Goal: Check status: Check status

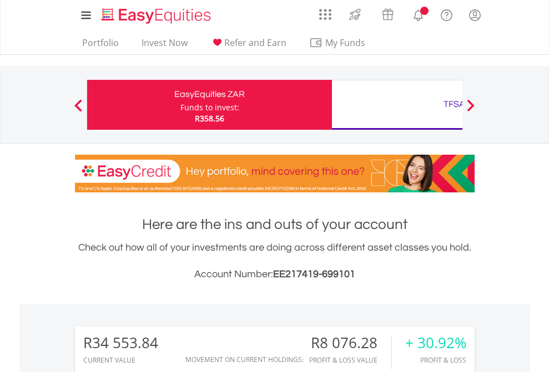
scroll to position [107, 174]
click at [180, 105] on div "Funds to invest:" at bounding box center [209, 107] width 59 height 11
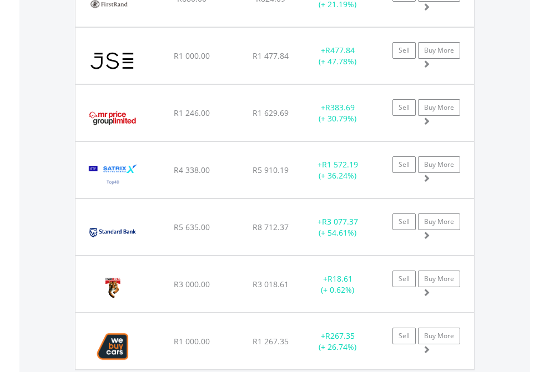
scroll to position [107, 174]
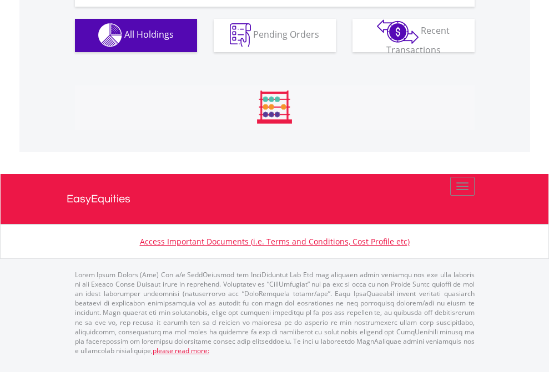
scroll to position [1099, 0]
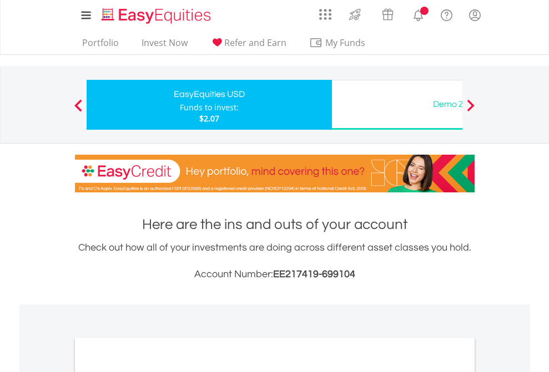
scroll to position [667, 0]
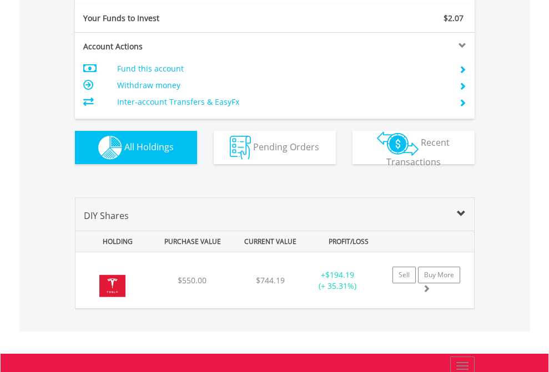
scroll to position [1234, 0]
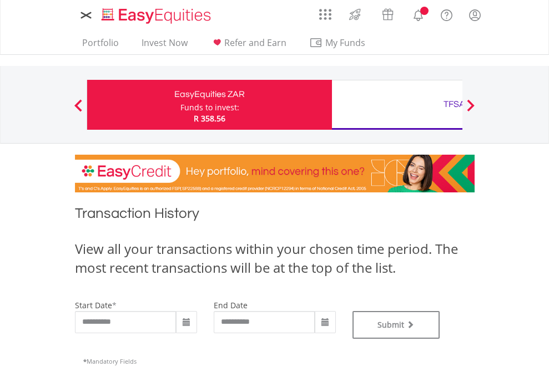
type input "**********"
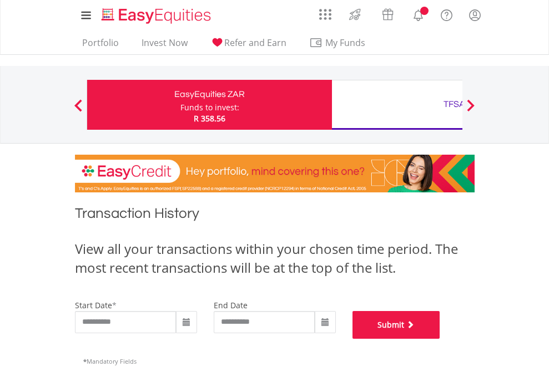
click at [440, 339] on button "Submit" at bounding box center [396, 325] width 88 height 28
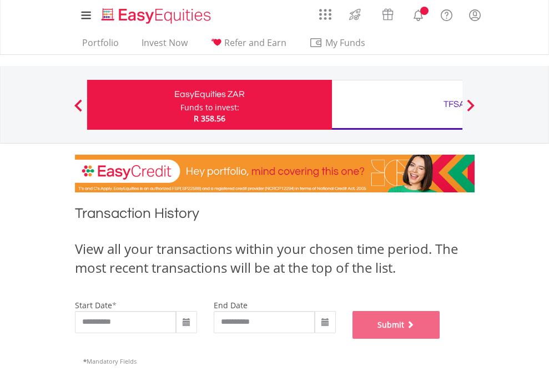
scroll to position [450, 0]
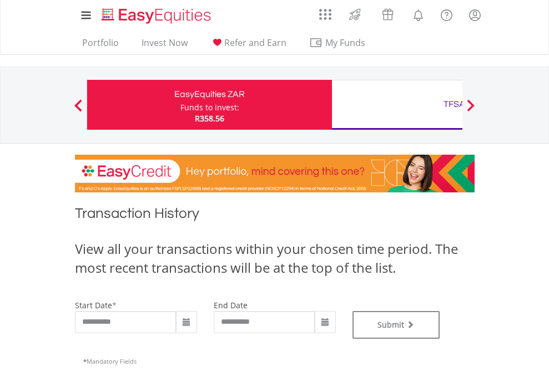
click at [397, 105] on div "TFSA" at bounding box center [454, 105] width 231 height 16
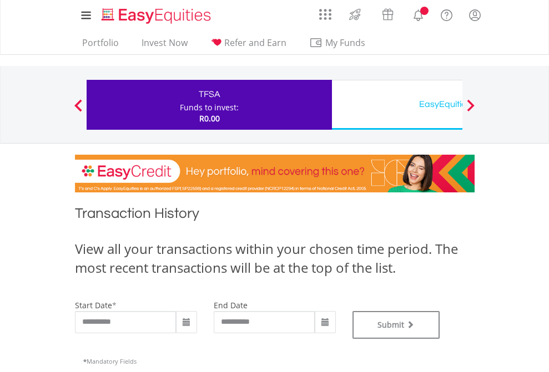
type input "**********"
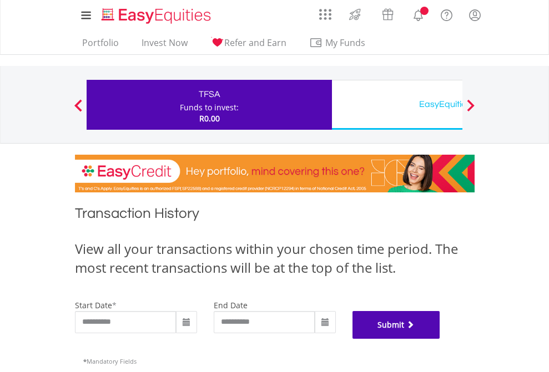
click at [440, 339] on button "Submit" at bounding box center [396, 325] width 88 height 28
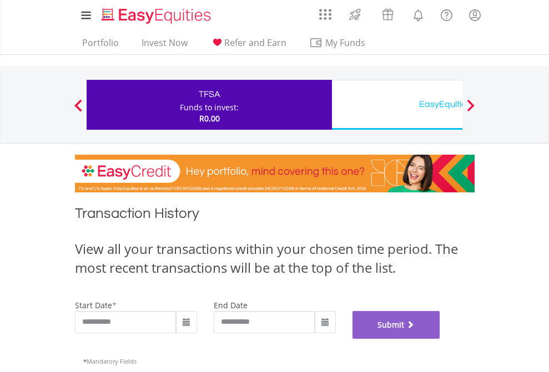
scroll to position [450, 0]
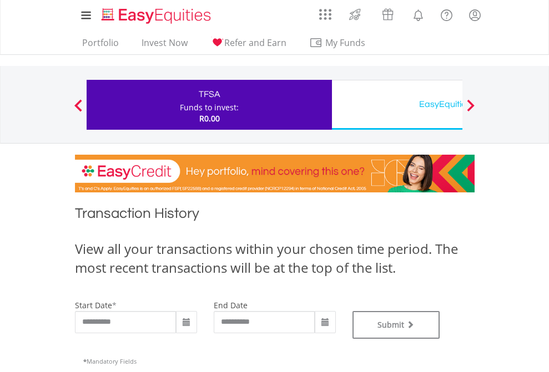
click at [397, 105] on div "EasyEquities USD" at bounding box center [454, 105] width 231 height 16
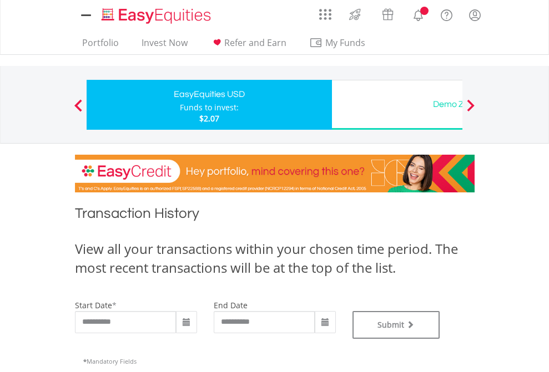
type input "**********"
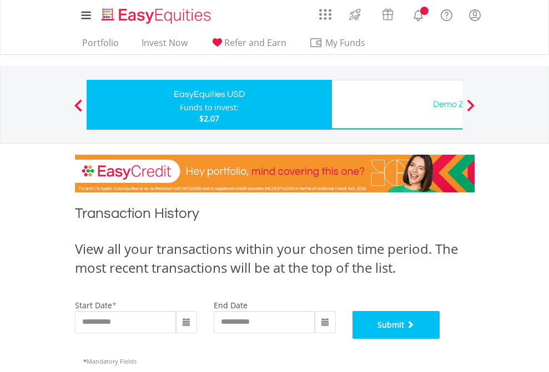
click at [440, 339] on button "Submit" at bounding box center [396, 325] width 88 height 28
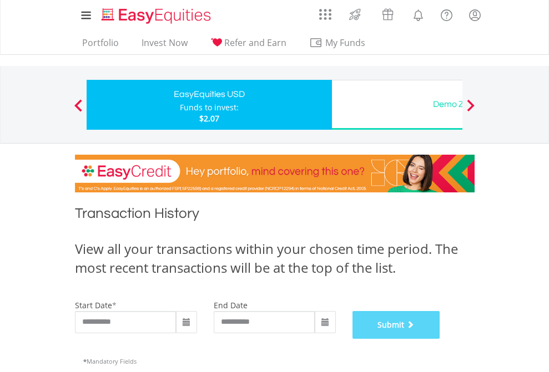
scroll to position [450, 0]
